Goal: Task Accomplishment & Management: Complete application form

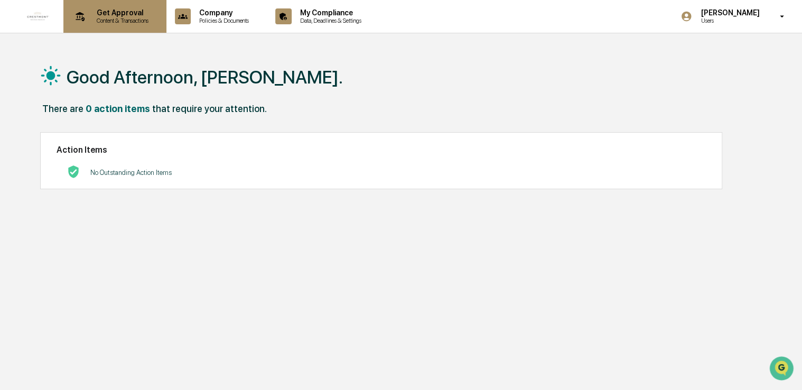
click at [106, 14] on p "Get Approval" at bounding box center [120, 12] width 65 height 8
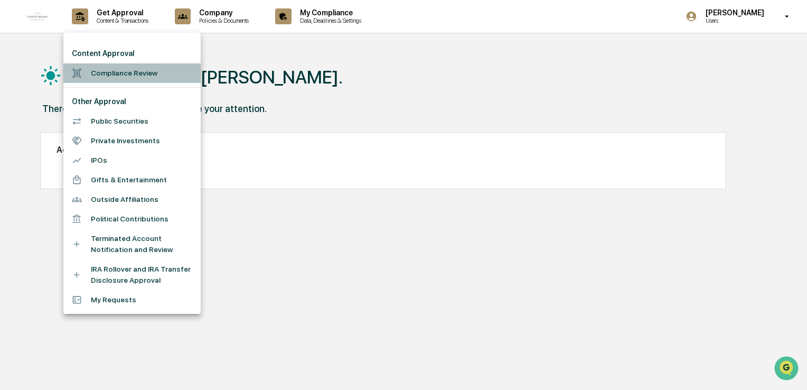
click at [114, 74] on li "Compliance Review" at bounding box center [131, 73] width 137 height 20
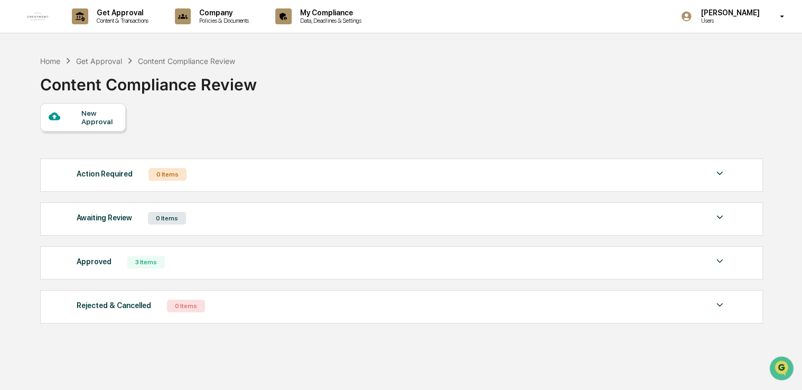
click at [81, 122] on div "New Approval" at bounding box center [98, 117] width 35 height 17
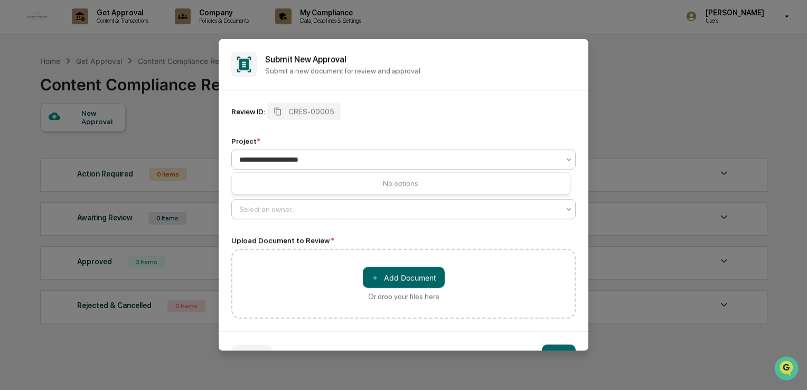
type input "**********"
click at [393, 213] on div at bounding box center [399, 209] width 320 height 11
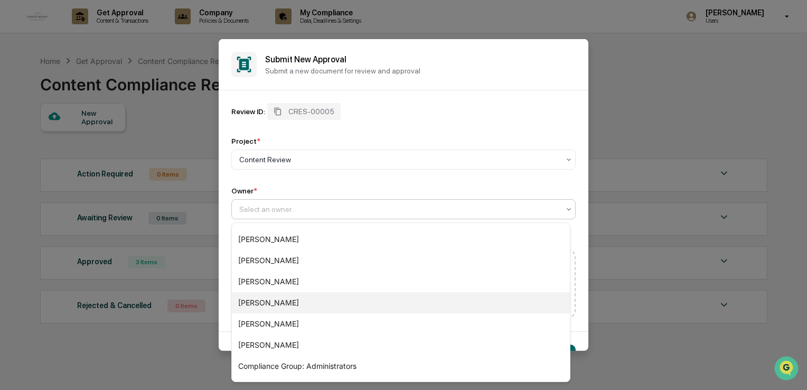
scroll to position [36, 0]
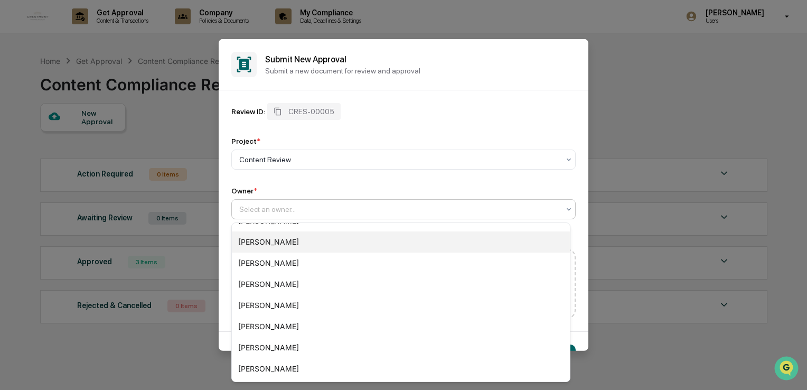
click at [273, 248] on div "[PERSON_NAME]" at bounding box center [401, 241] width 338 height 21
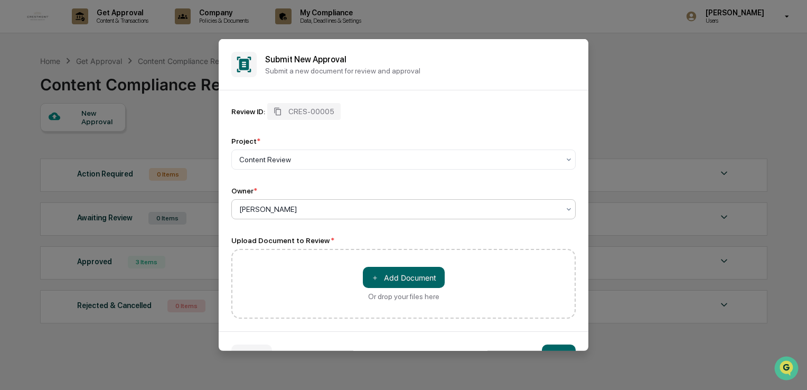
scroll to position [29, 0]
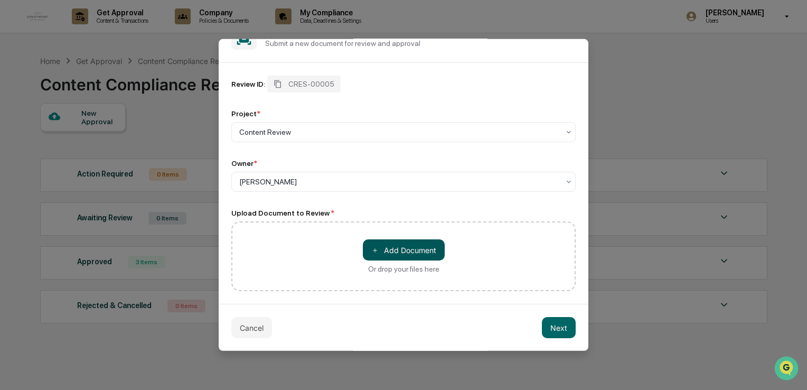
click at [378, 246] on button "＋ Add Document" at bounding box center [404, 249] width 82 height 21
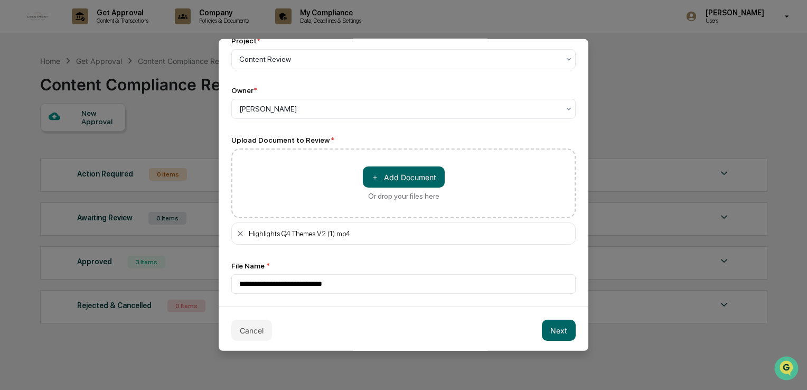
scroll to position [105, 0]
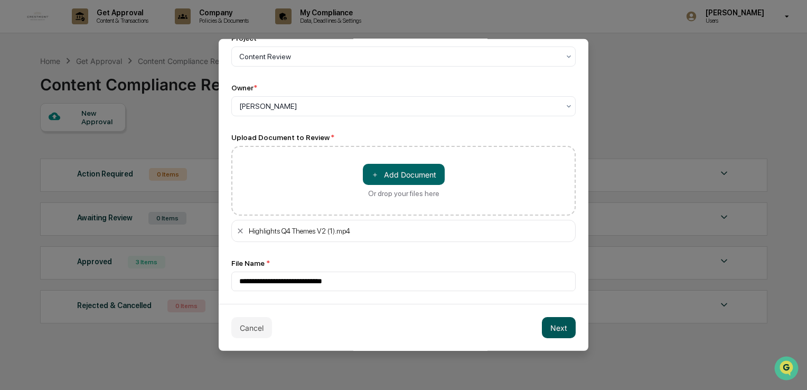
drag, startPoint x: 569, startPoint y: 339, endPoint x: 556, endPoint y: 329, distance: 16.7
click at [567, 336] on div "Cancel Next" at bounding box center [404, 327] width 370 height 47
click at [556, 329] on button "Next" at bounding box center [559, 327] width 34 height 21
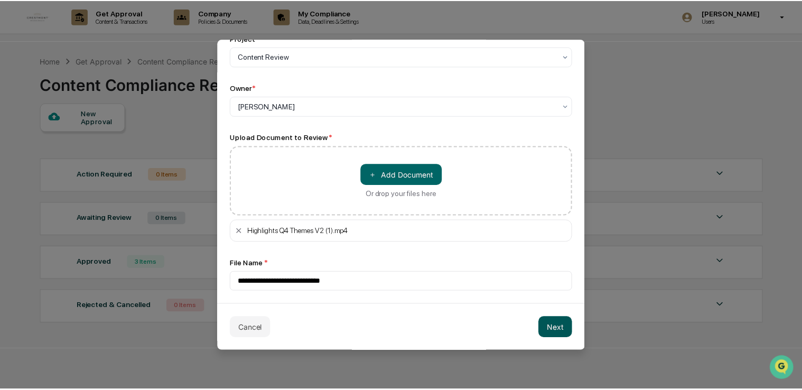
scroll to position [12, 0]
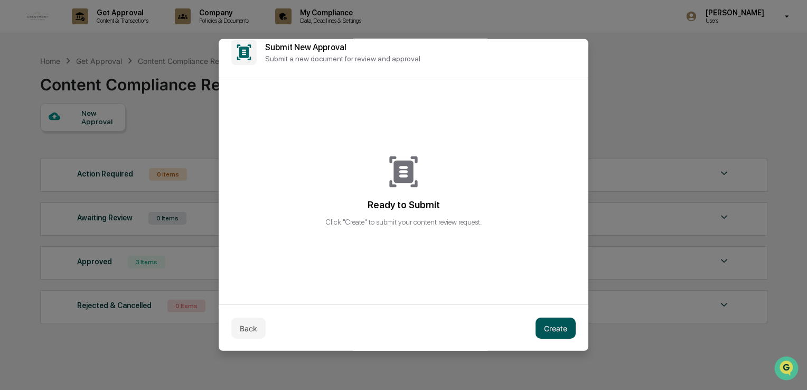
click at [549, 322] on button "Create" at bounding box center [556, 327] width 40 height 21
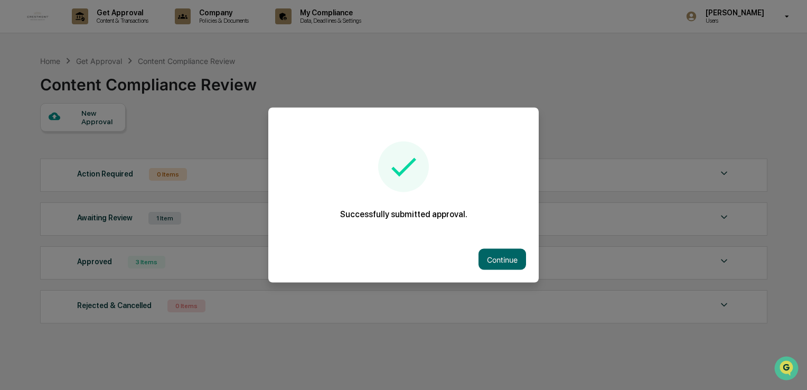
click at [501, 257] on button "Continue" at bounding box center [503, 259] width 48 height 21
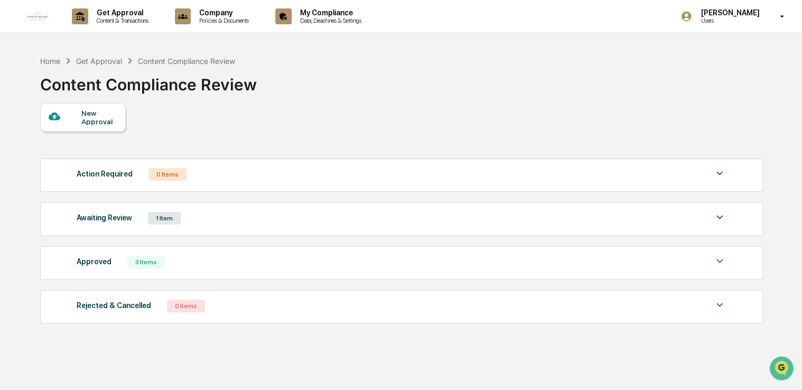
click at [279, 222] on div "Awaiting Review 1 Item" at bounding box center [402, 218] width 650 height 15
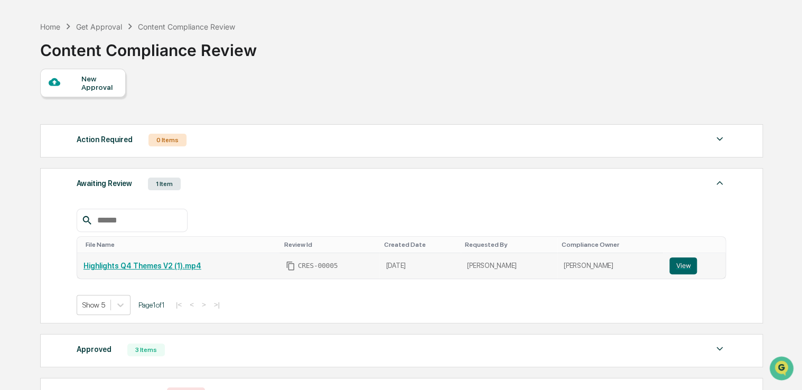
scroll to position [53, 0]
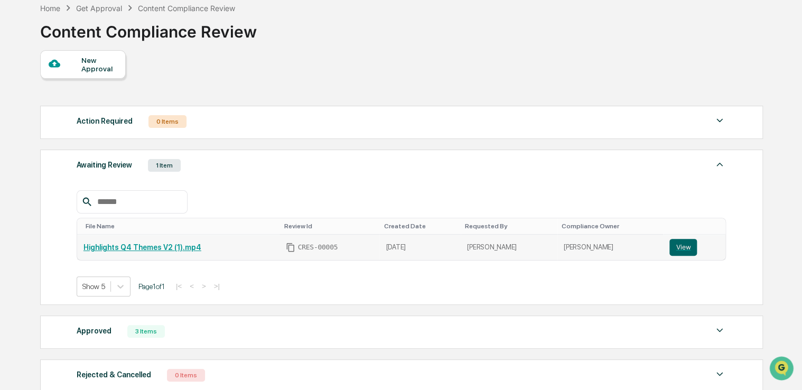
click at [168, 248] on link "Highlights Q4 Themes V2 (1).mp4" at bounding box center [142, 247] width 118 height 8
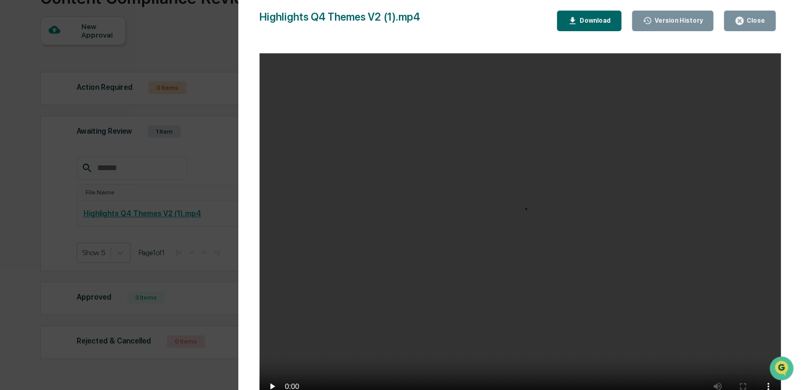
scroll to position [106, 0]
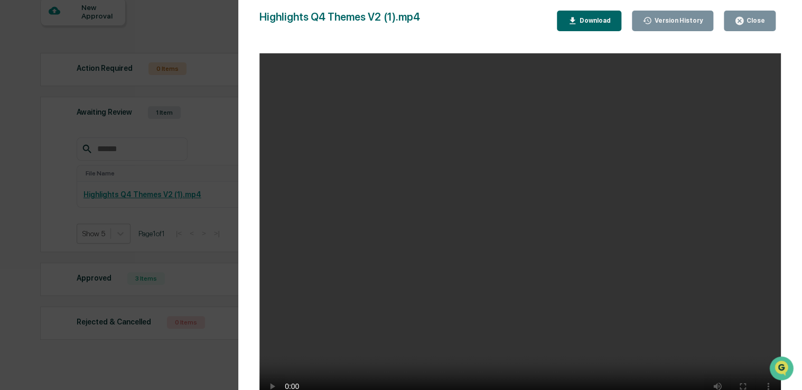
click at [746, 18] on div "Close" at bounding box center [754, 20] width 21 height 7
